Goal: Information Seeking & Learning: Learn about a topic

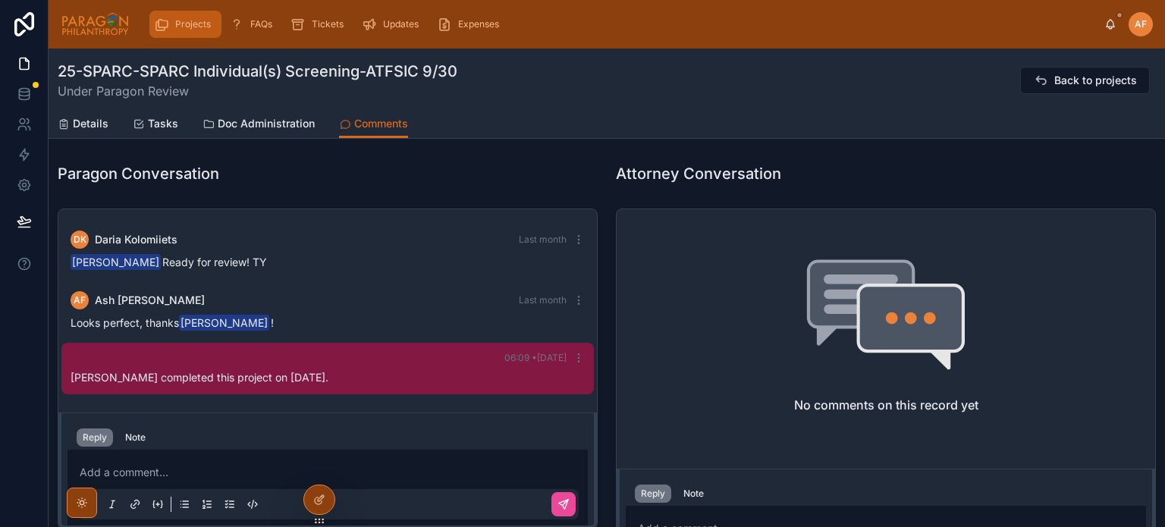
click at [197, 24] on span "Projects" at bounding box center [193, 24] width 36 height 12
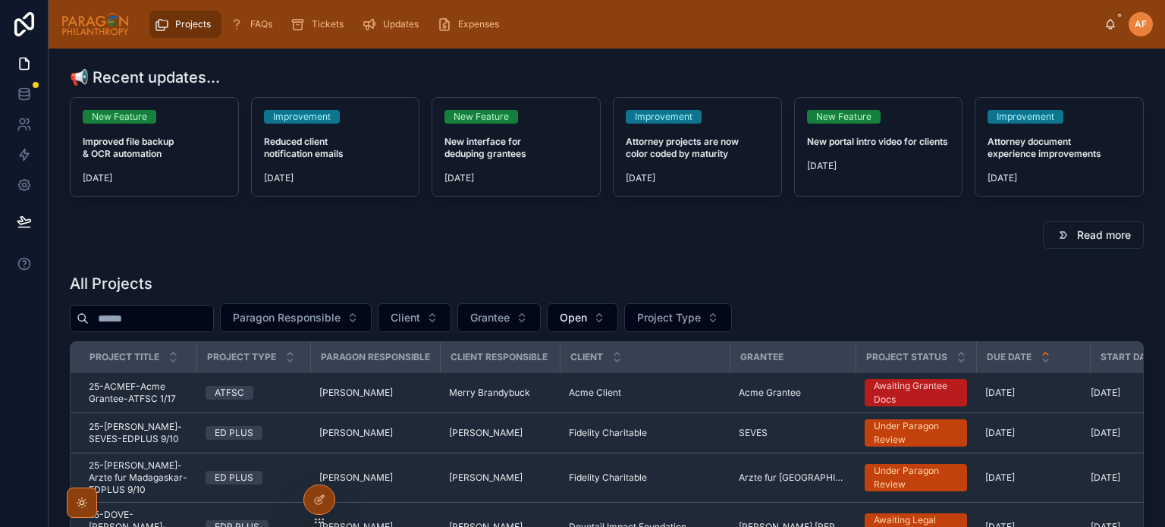
click at [168, 308] on input "text" at bounding box center [151, 318] width 124 height 21
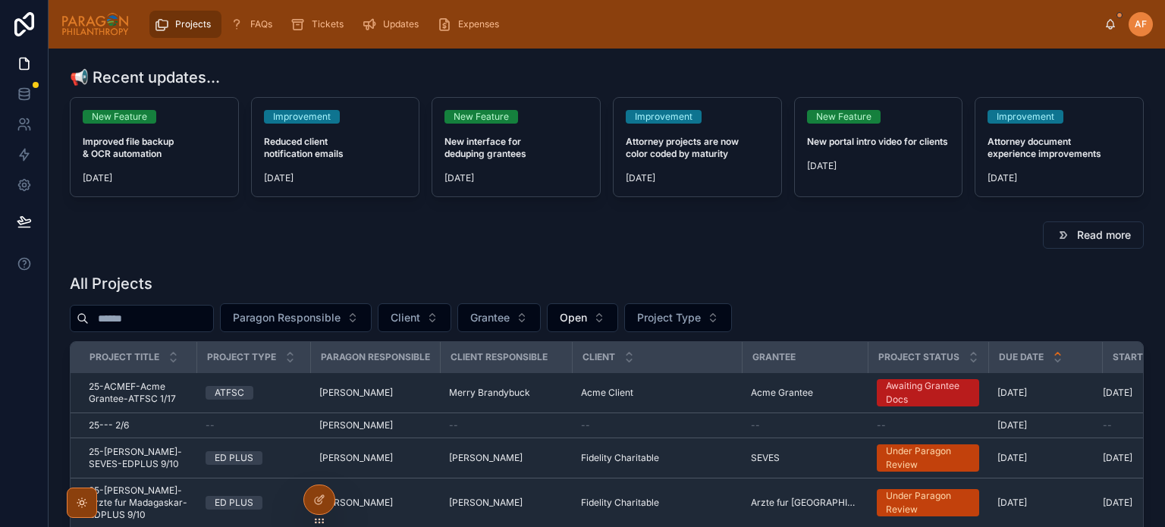
click at [165, 324] on input "text" at bounding box center [151, 318] width 124 height 21
type input "*******"
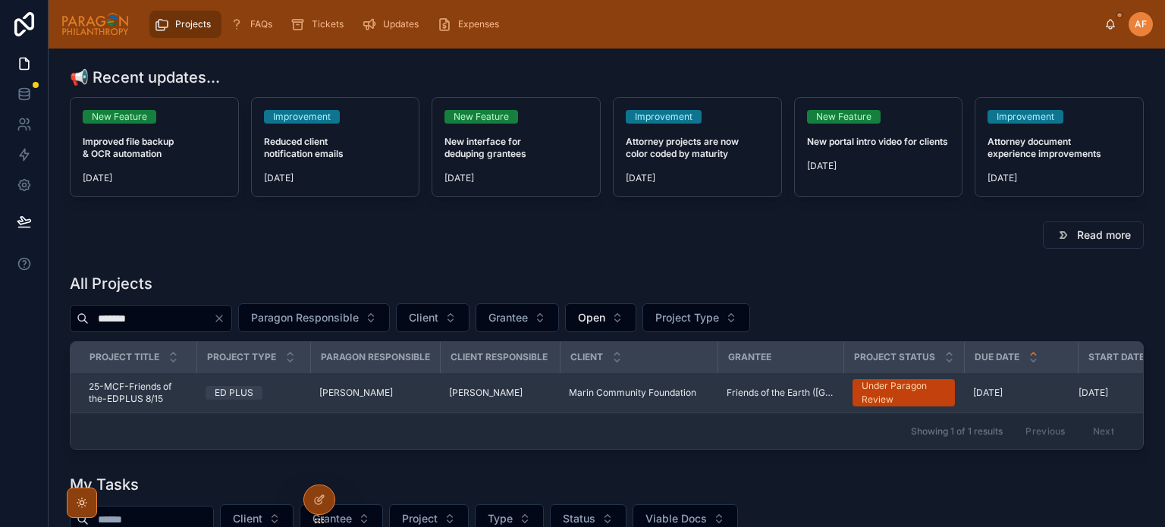
click at [553, 395] on td "[PERSON_NAME]" at bounding box center [500, 393] width 120 height 40
click at [542, 394] on div "[PERSON_NAME]" at bounding box center [500, 393] width 102 height 12
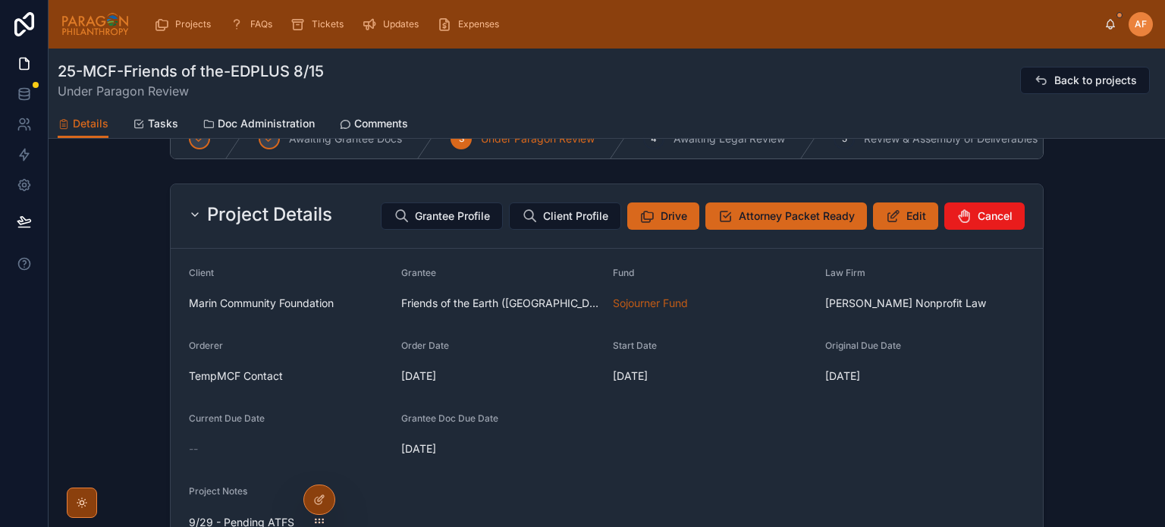
scroll to position [227, 0]
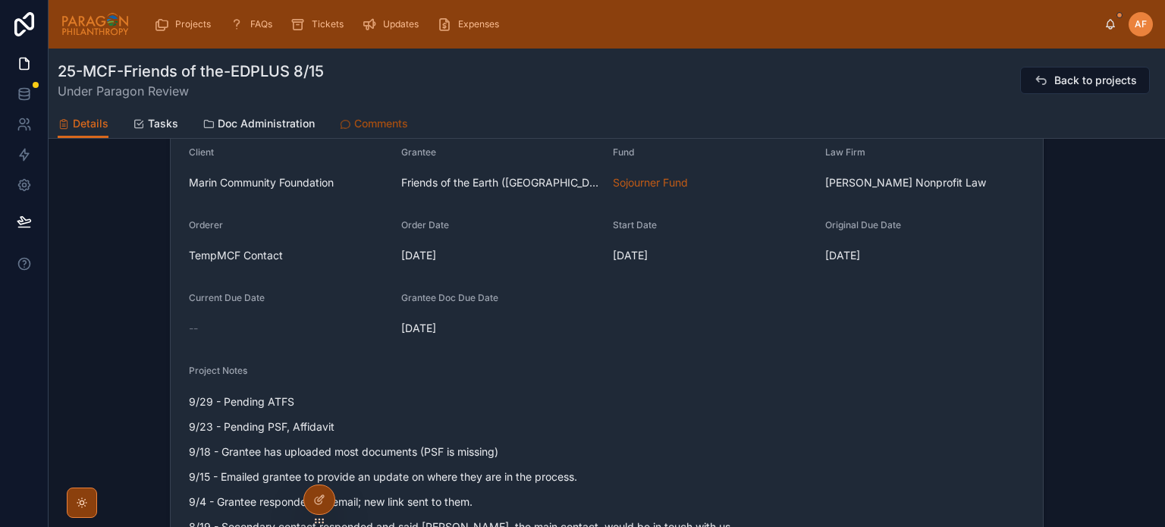
click at [396, 113] on link "Comments" at bounding box center [373, 125] width 69 height 30
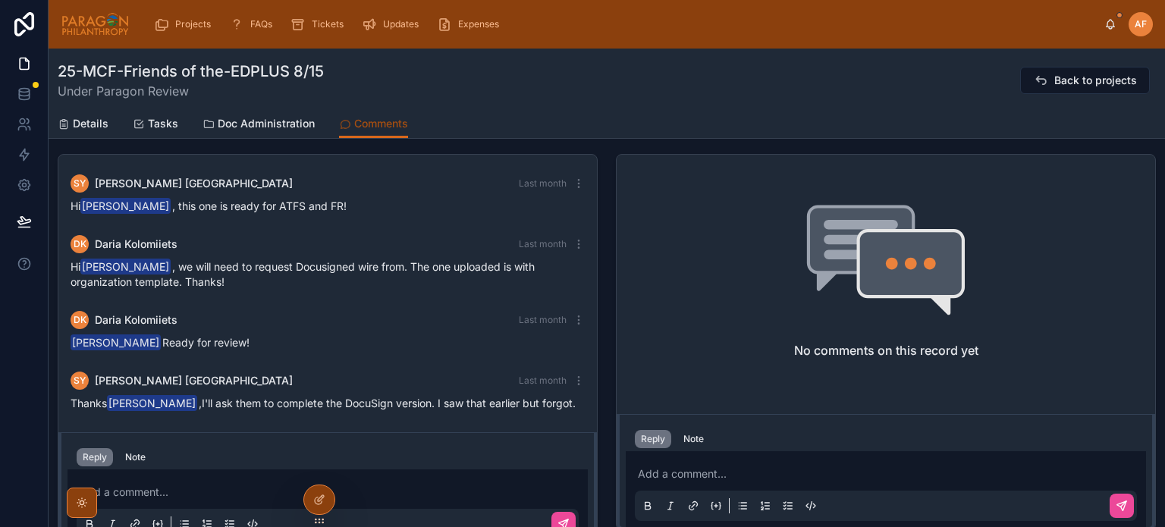
scroll to position [227, 0]
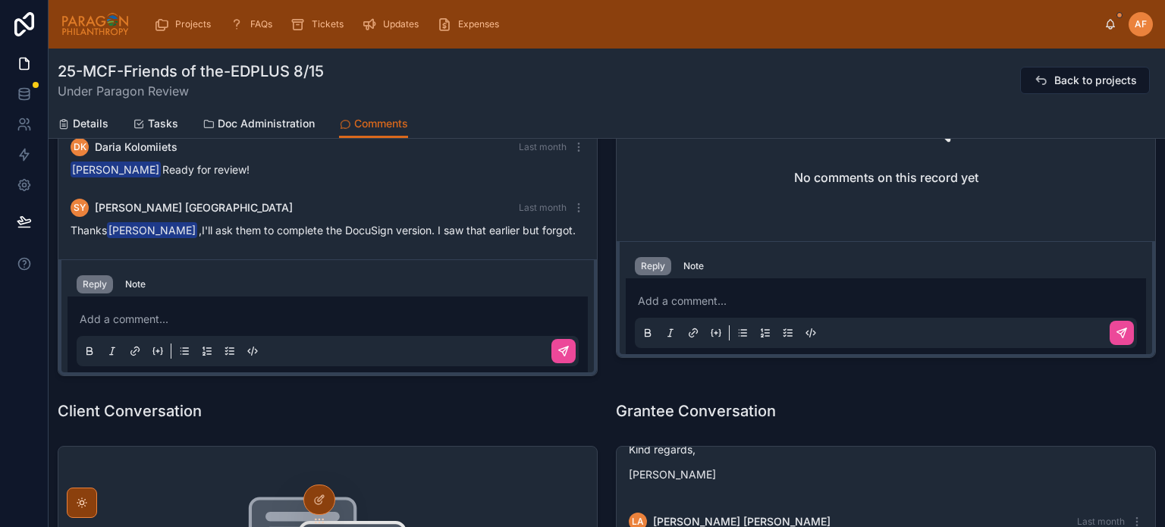
click at [168, 308] on div "Add a comment..." at bounding box center [328, 335] width 502 height 64
click at [165, 318] on p at bounding box center [331, 319] width 502 height 15
click at [558, 347] on icon at bounding box center [563, 351] width 12 height 12
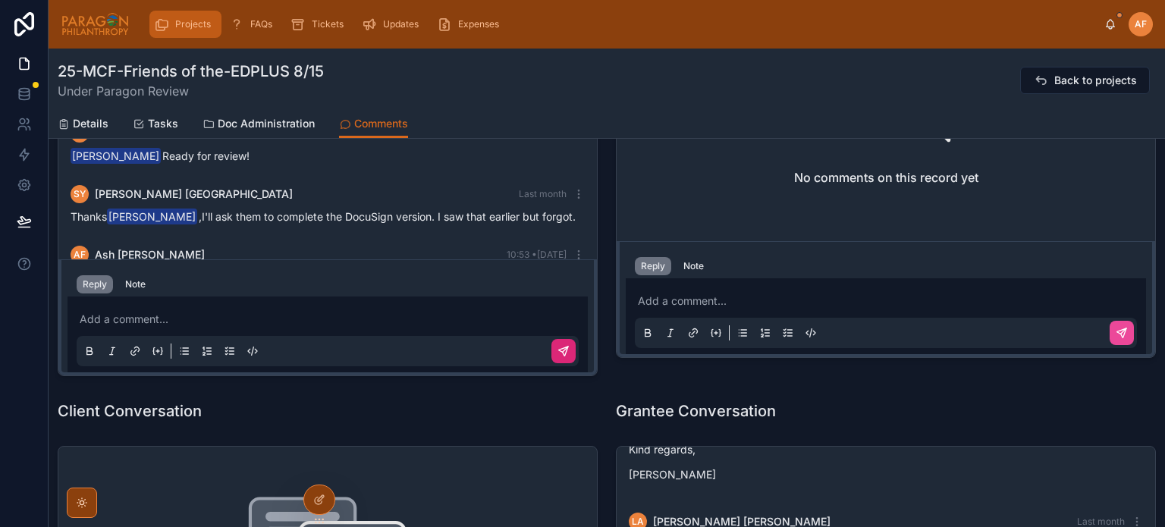
click at [176, 28] on span "Projects" at bounding box center [193, 24] width 36 height 12
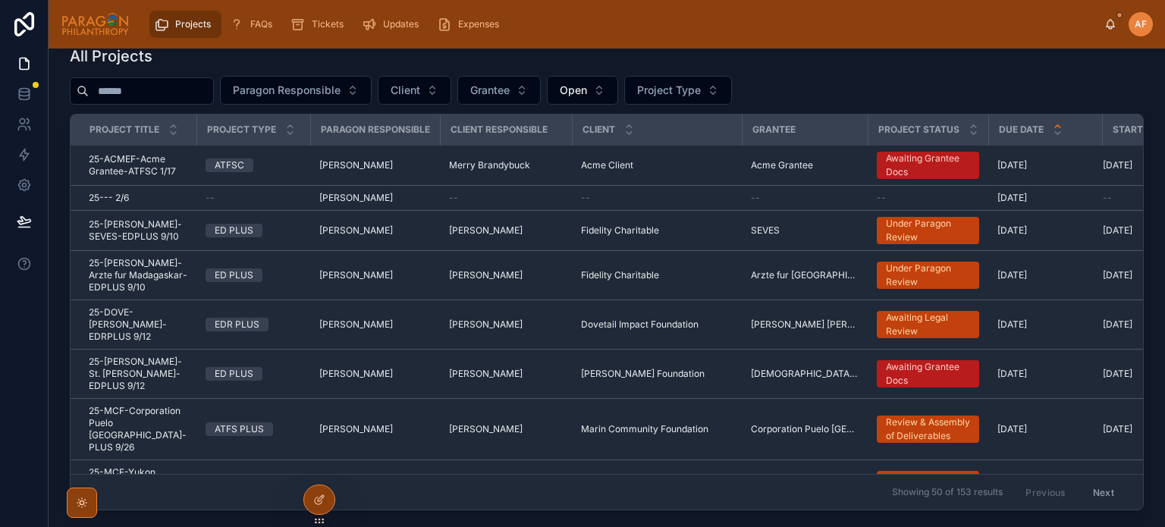
click at [191, 89] on input "text" at bounding box center [151, 90] width 124 height 21
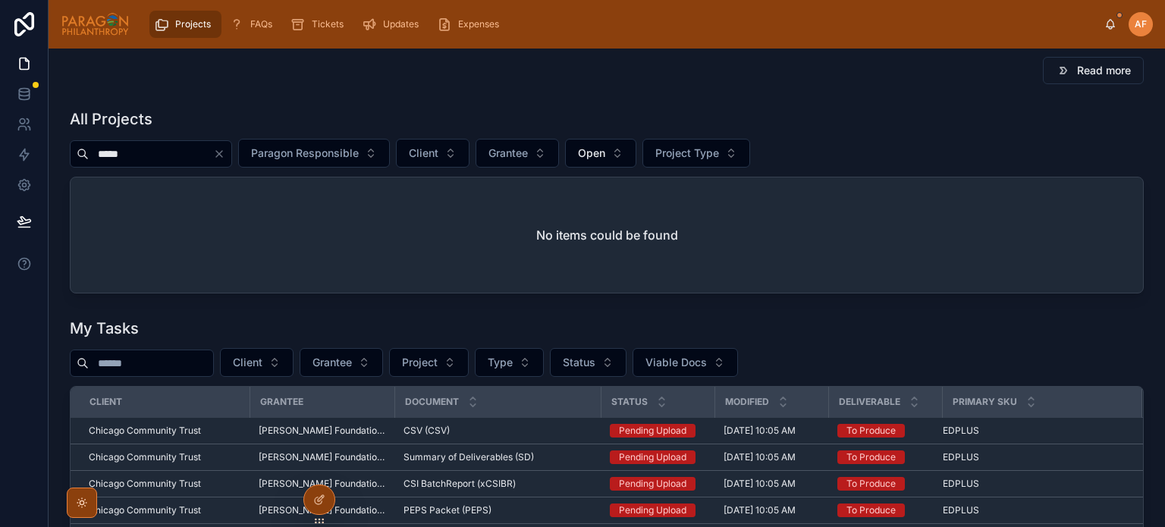
scroll to position [76, 0]
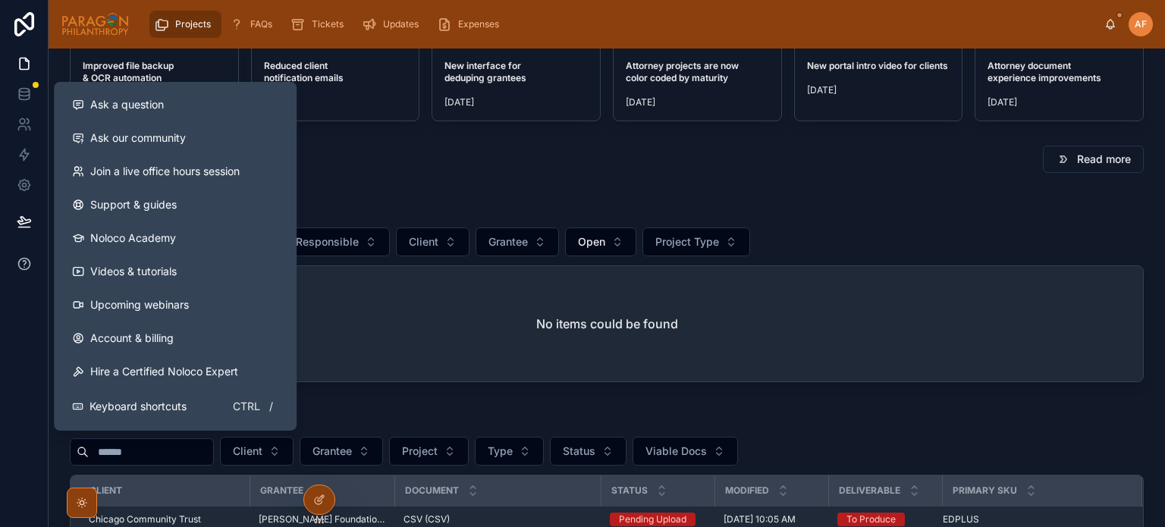
drag, startPoint x: 177, startPoint y: 234, endPoint x: 0, endPoint y: 281, distance: 183.5
click at [0, 282] on div "Ask a question Ask our community Join a live office hours session Support & gui…" at bounding box center [582, 263] width 1165 height 527
type input "*****"
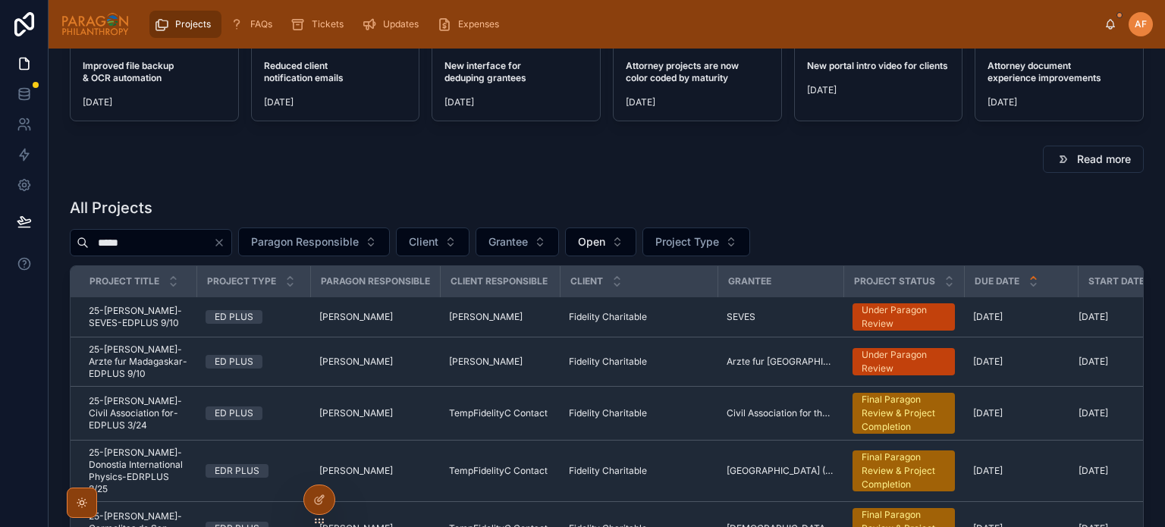
click at [453, 165] on div "Read more" at bounding box center [607, 159] width 1074 height 27
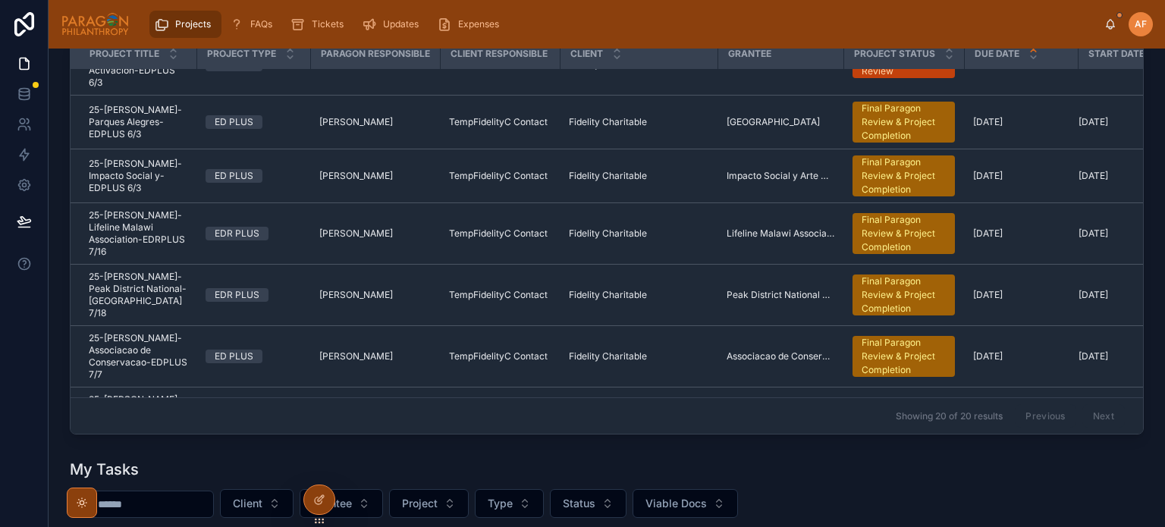
scroll to position [303, 0]
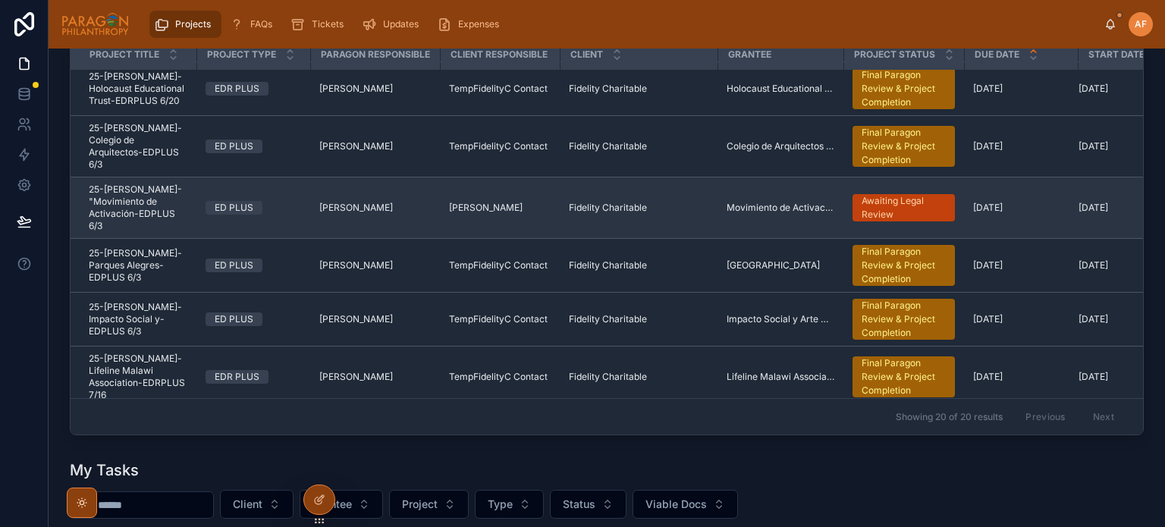
click at [168, 183] on span "25-[PERSON_NAME]-"Movimiento de Activación-EDPLUS 6/3" at bounding box center [138, 207] width 99 height 49
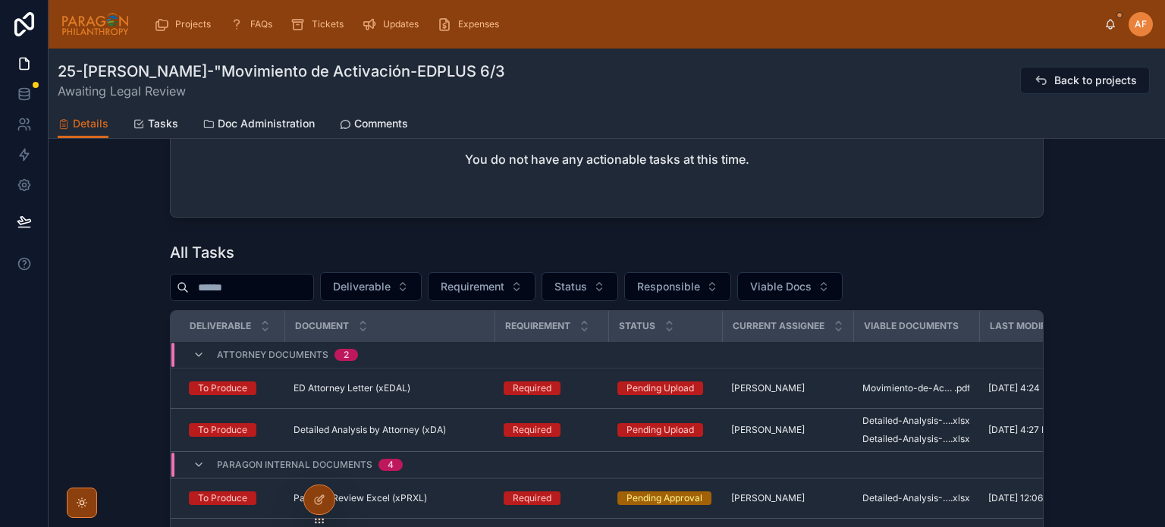
scroll to position [1668, 0]
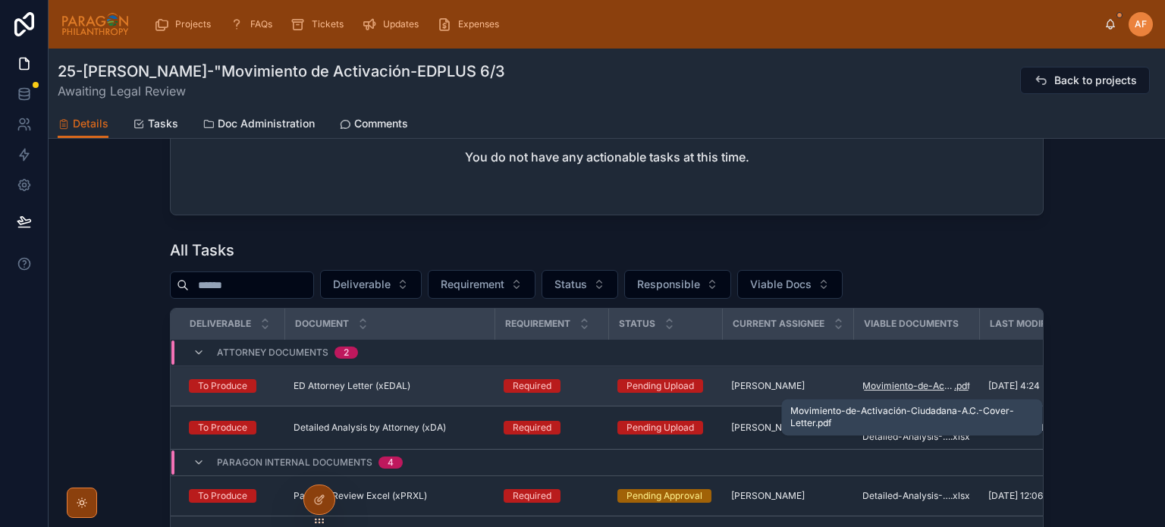
click at [873, 390] on span "Movimiento-de-Activación-Ciudadana-A.C.-Cover-Letter" at bounding box center [908, 386] width 92 height 12
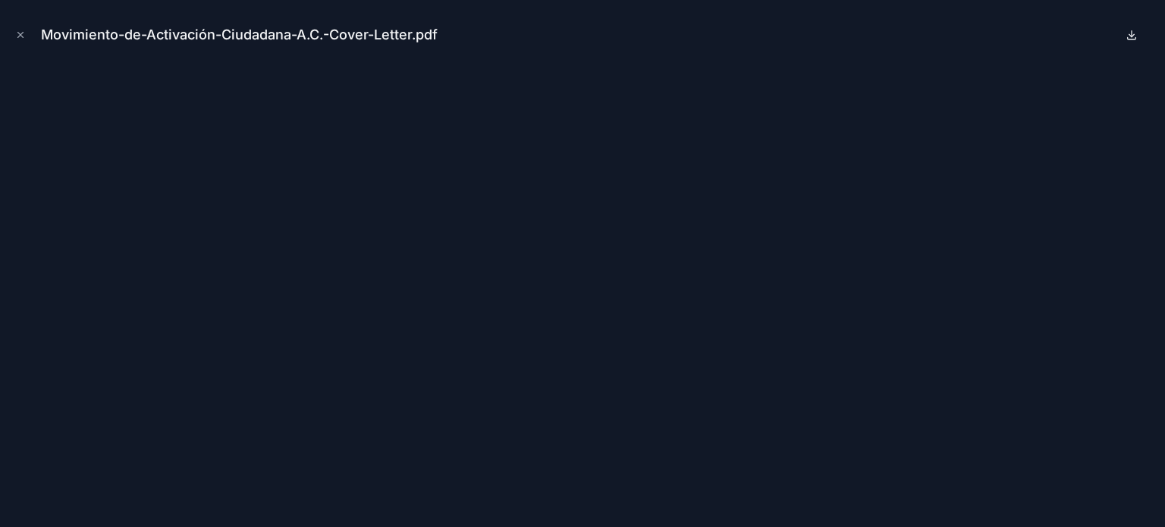
click at [1136, 31] on icon at bounding box center [1131, 35] width 12 height 12
click at [18, 41] on button "Close modal" at bounding box center [20, 35] width 17 height 17
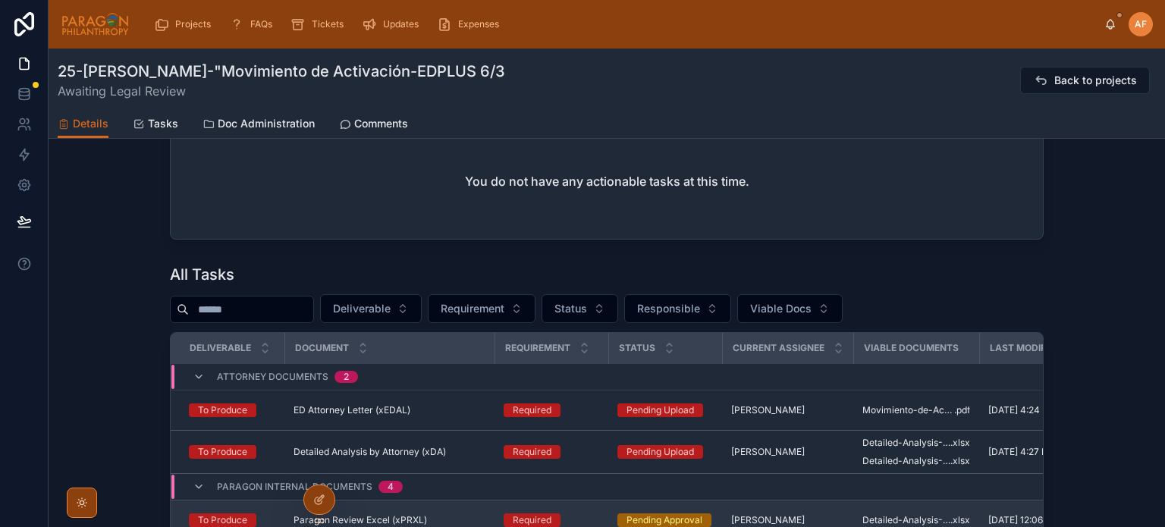
scroll to position [1668, 0]
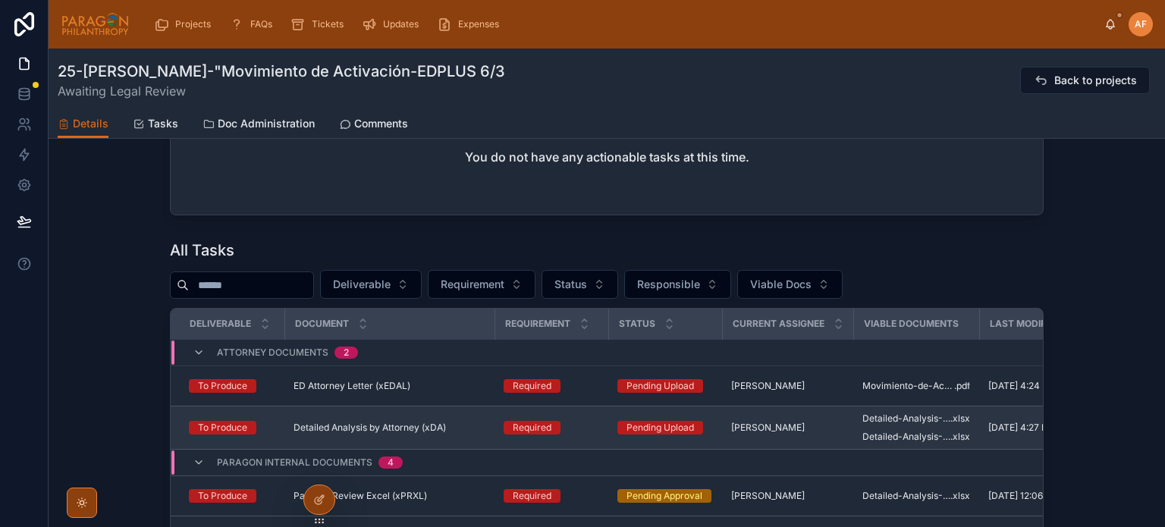
click at [453, 428] on div "Detailed Analysis by Attorney (xDA) Detailed Analysis by Attorney (xDA)" at bounding box center [389, 428] width 192 height 12
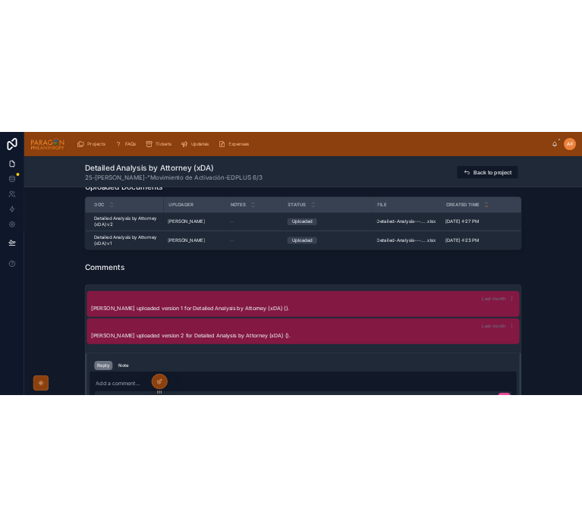
scroll to position [379, 0]
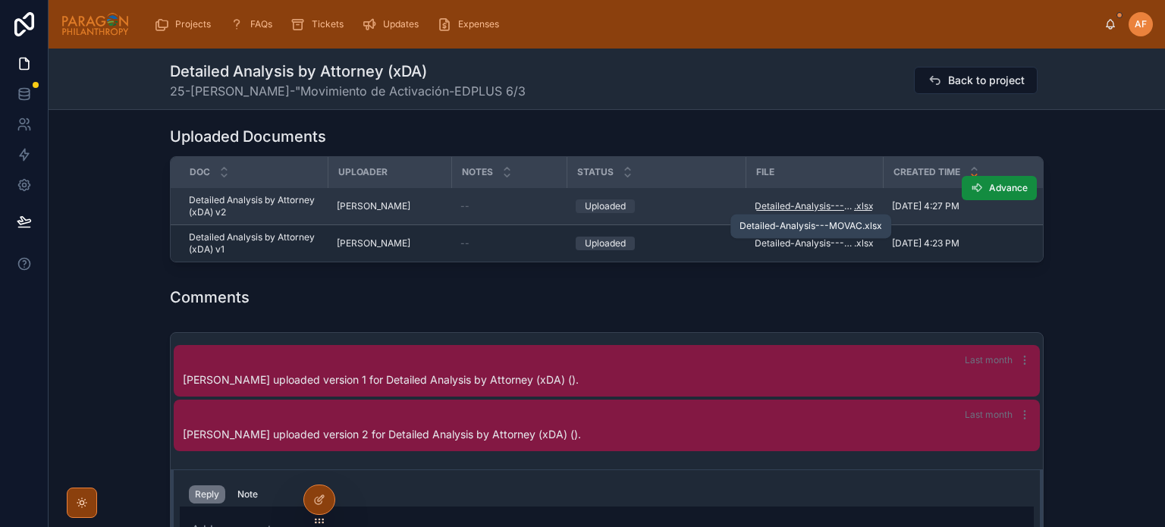
click at [801, 207] on span "Detailed-Analysis---MOVAC" at bounding box center [803, 206] width 99 height 12
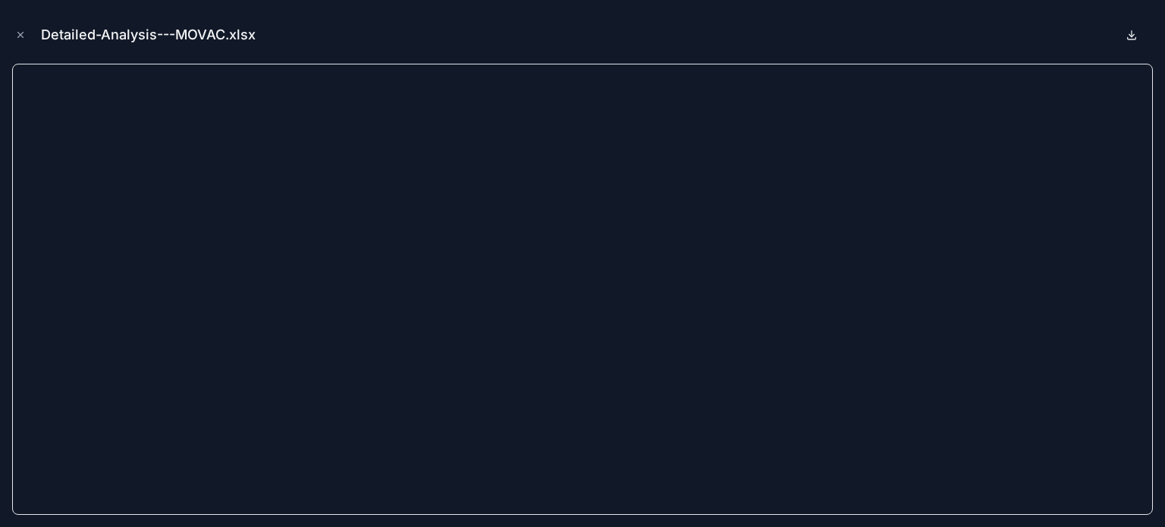
click at [1125, 29] on icon at bounding box center [1131, 35] width 12 height 12
click at [452, 34] on div "Detailed-Analysis---MOVAC.xlsx" at bounding box center [582, 34] width 1140 height 45
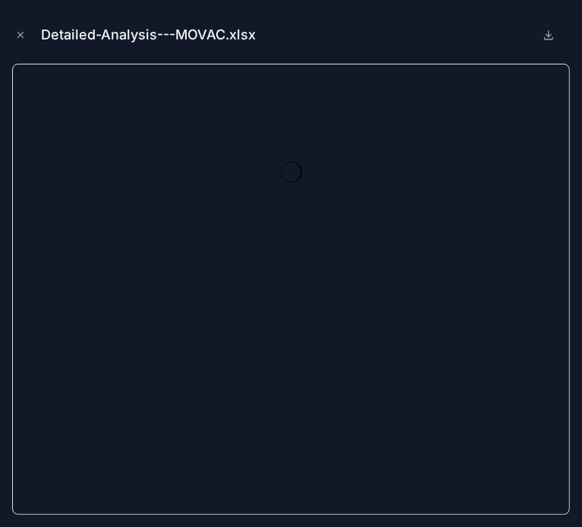
scroll to position [452, 0]
drag, startPoint x: 18, startPoint y: 33, endPoint x: 3, endPoint y: 478, distance: 446.1
click at [17, 36] on icon "Close modal" at bounding box center [20, 35] width 11 height 11
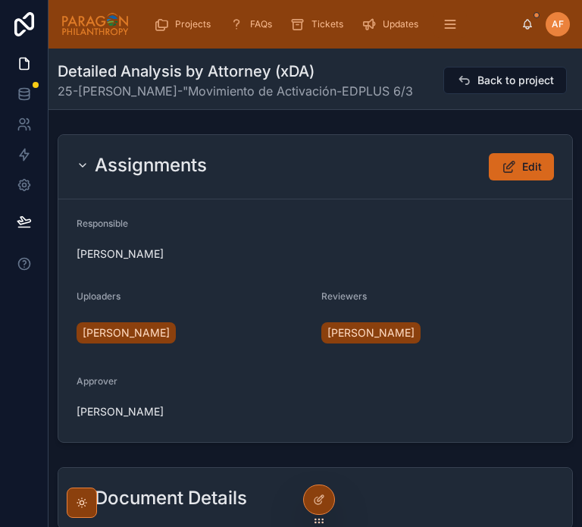
drag, startPoint x: 296, startPoint y: 124, endPoint x: 210, endPoint y: 152, distance: 91.1
drag, startPoint x: 398, startPoint y: 66, endPoint x: 73, endPoint y: 3, distance: 331.3
click at [398, 66] on div "Detailed Analysis by Attorney (xDA) 25-FIDEL-"Movimiento de Activación-EDPLUS …" at bounding box center [316, 80] width 516 height 39
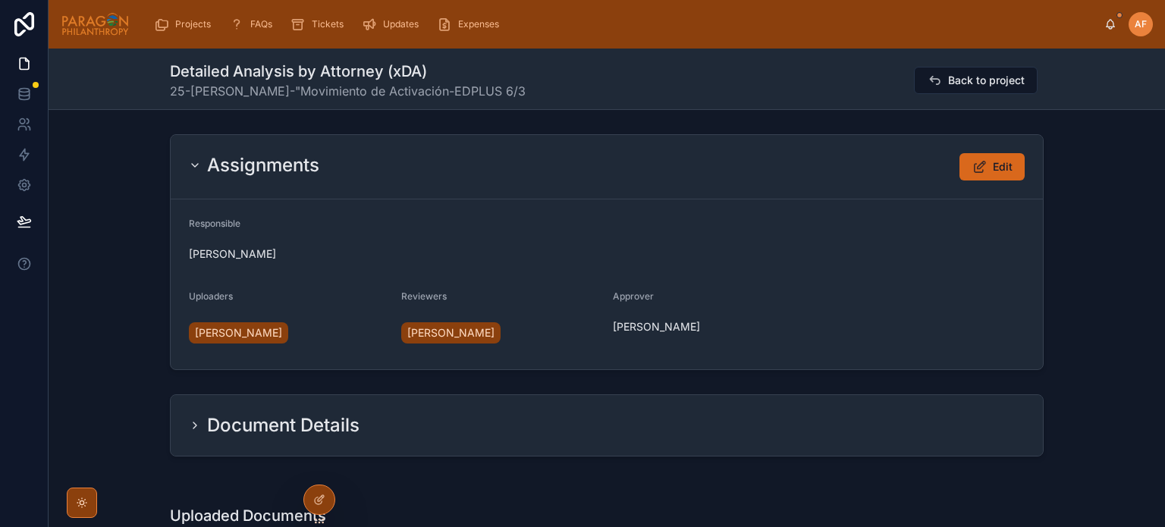
click at [193, 422] on icon at bounding box center [195, 425] width 12 height 12
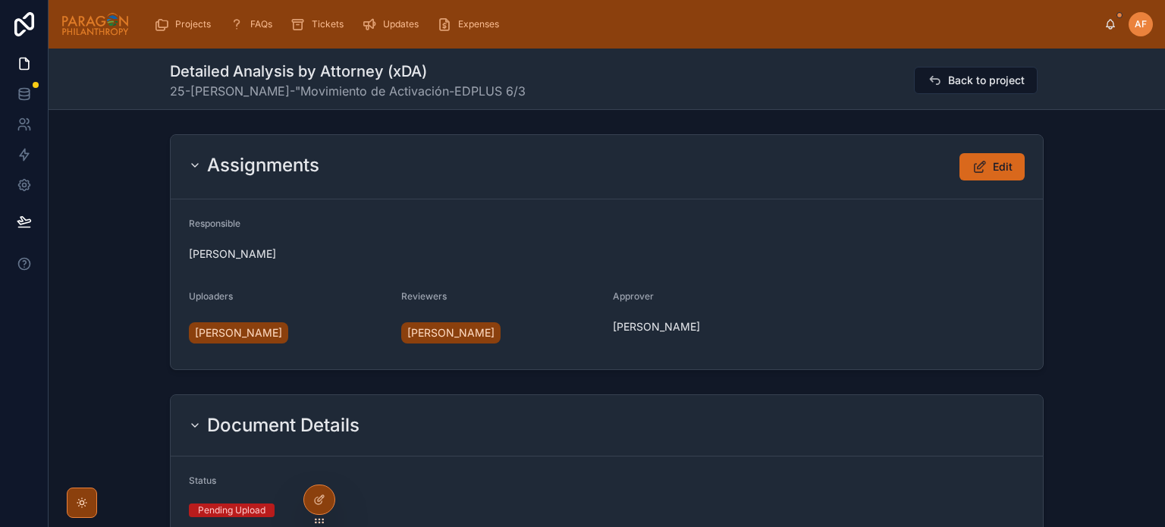
click at [190, 425] on icon at bounding box center [195, 425] width 12 height 12
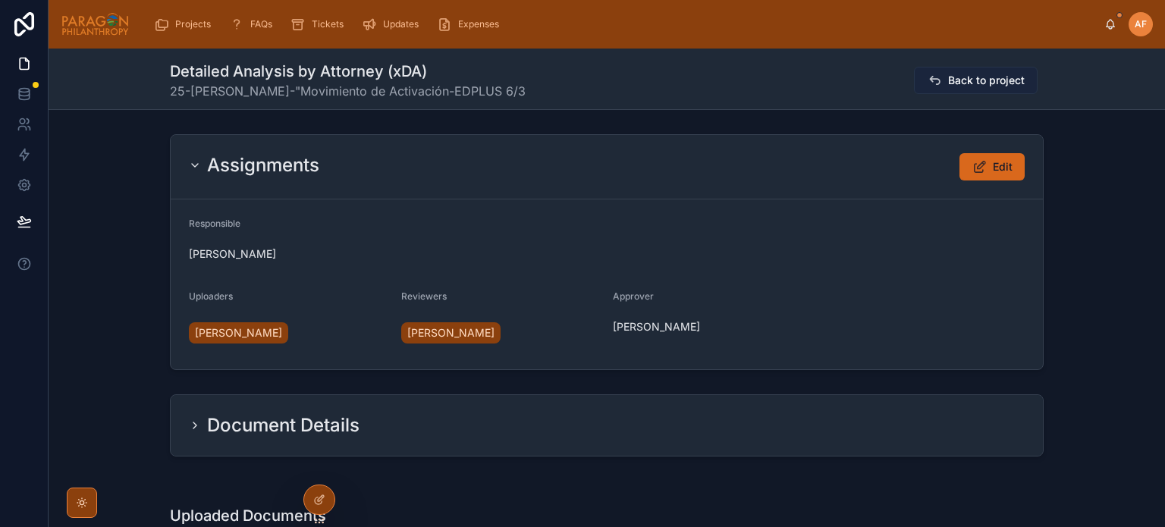
click at [582, 82] on span "Back to project" at bounding box center [986, 80] width 77 height 15
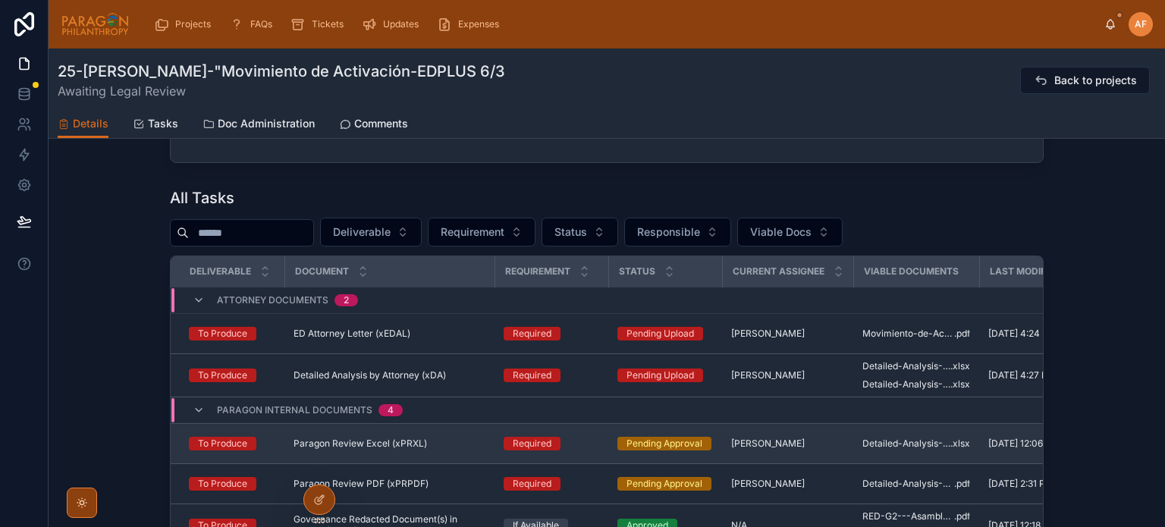
scroll to position [1668, 0]
